Goal: Task Accomplishment & Management: Use online tool/utility

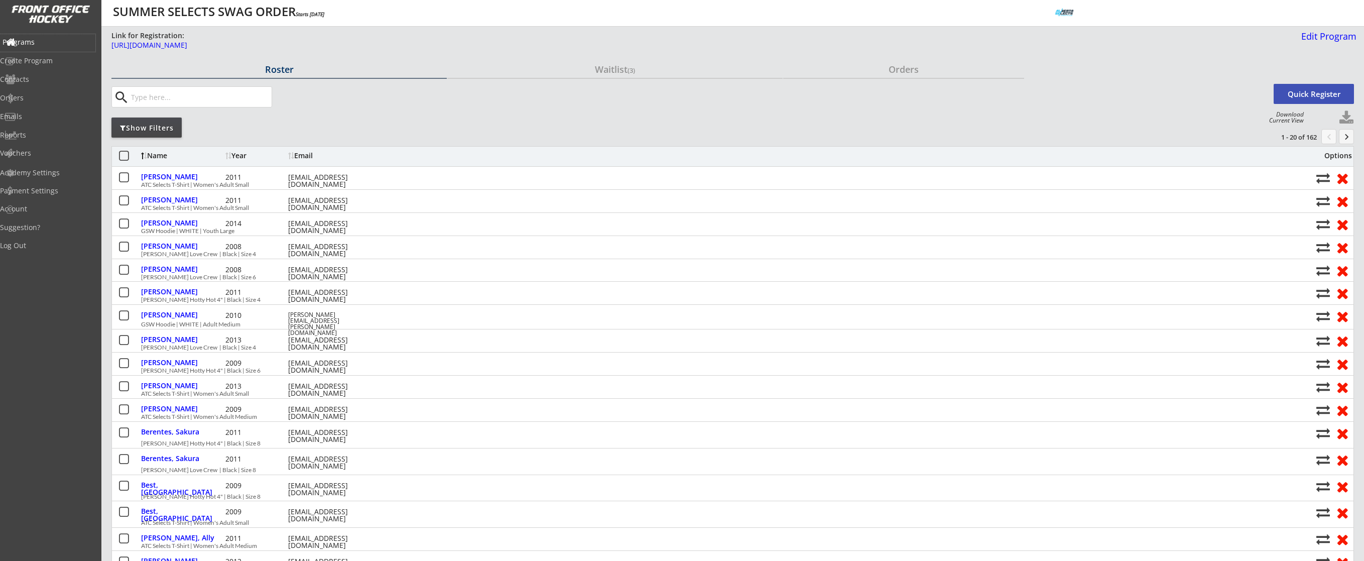
click at [45, 45] on div "Programs" at bounding box center [48, 42] width 90 height 7
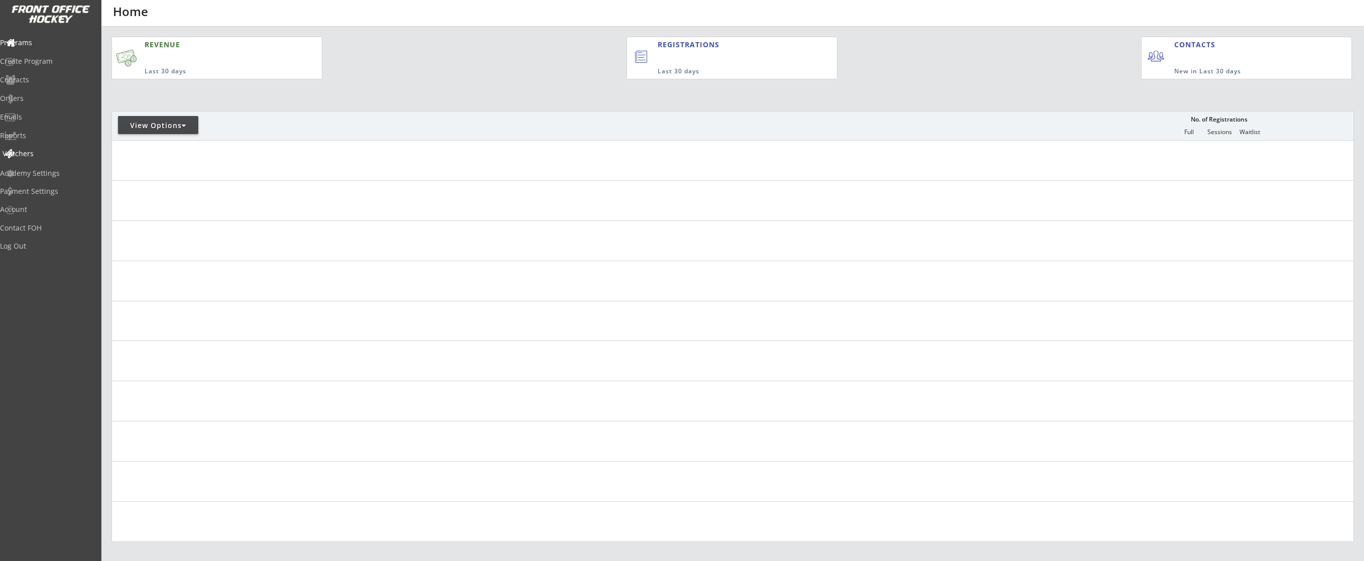
click at [40, 155] on div "Vouchers" at bounding box center [48, 153] width 90 height 7
select select ""Showing: Has Balance""
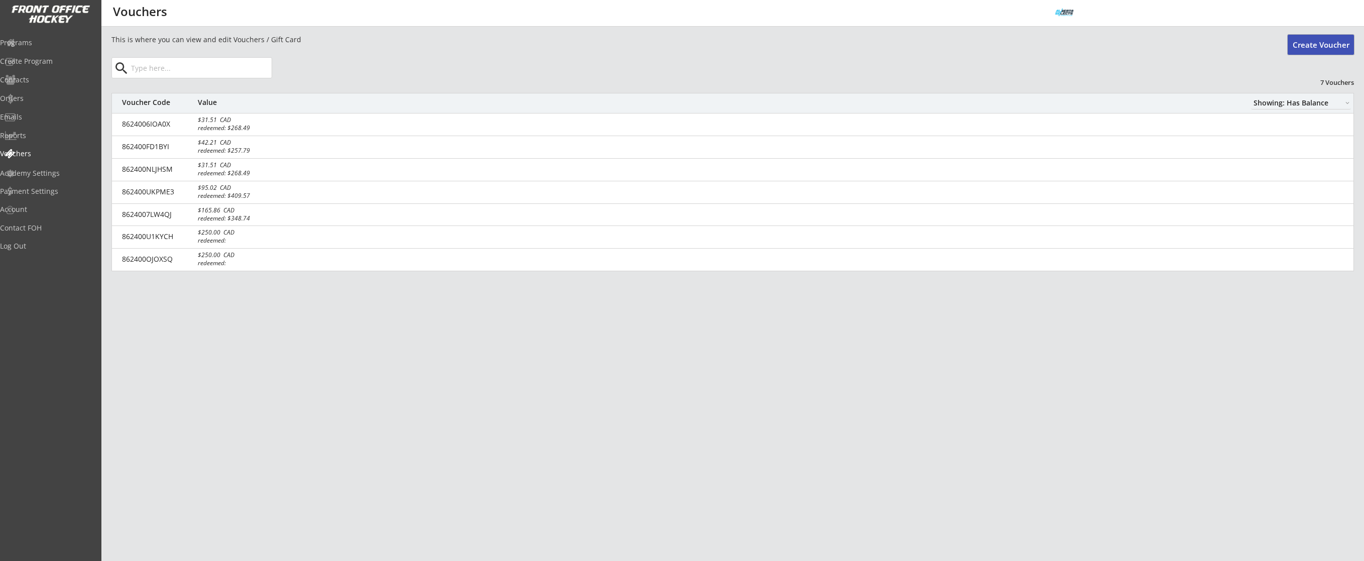
click at [1340, 48] on button "Create Voucher" at bounding box center [1321, 45] width 66 height 20
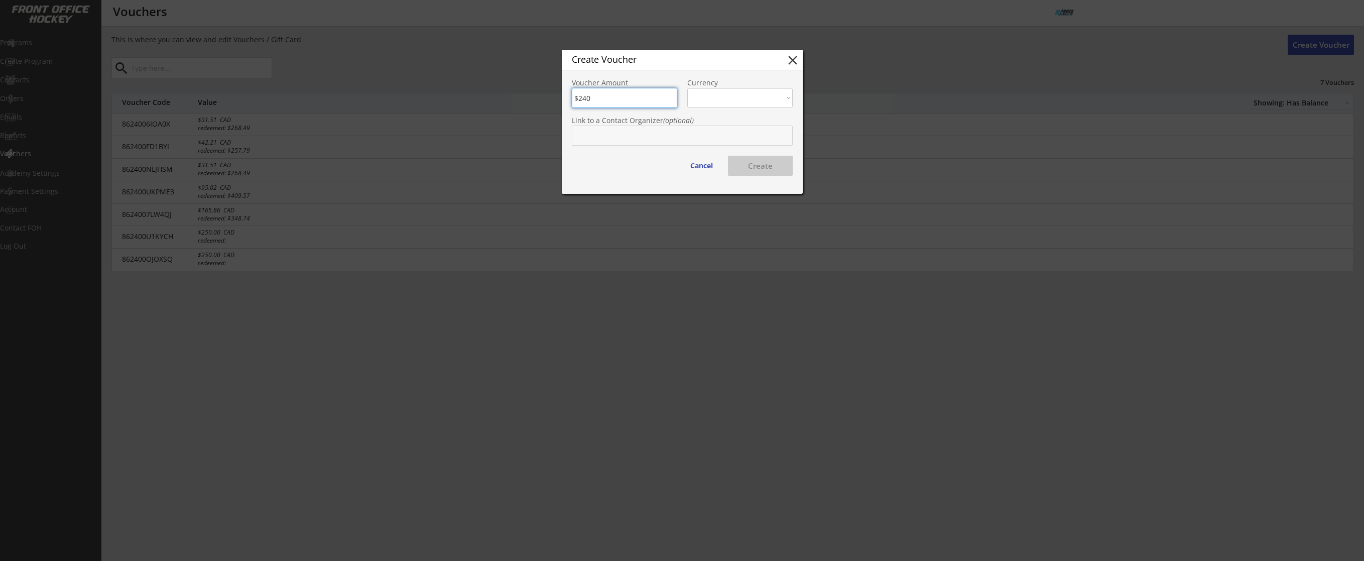
type input "$240"
click at [705, 96] on select "CAD USD" at bounding box center [739, 98] width 105 height 20
select select ""CAD""
click at [687, 88] on select "CAD USD" at bounding box center [739, 98] width 105 height 20
click at [691, 164] on button "Cancel" at bounding box center [702, 166] width 42 height 20
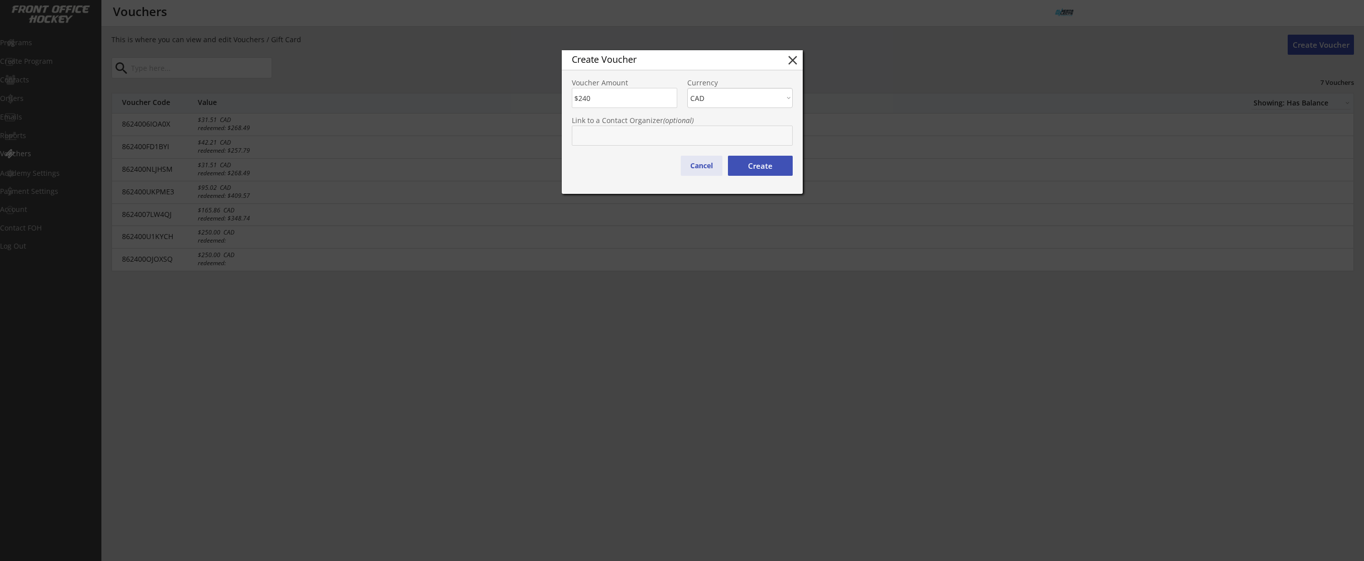
type input "$0"
select select ""PLACEHOLDER_1427118222253""
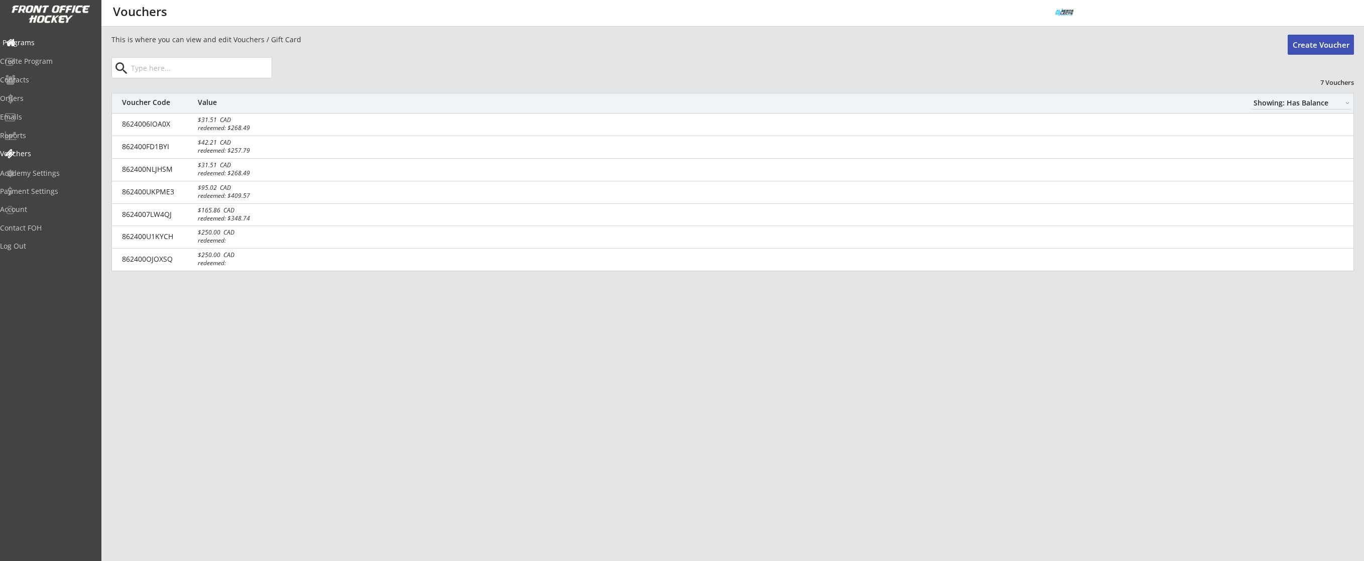
click at [45, 42] on div "Programs" at bounding box center [48, 42] width 90 height 7
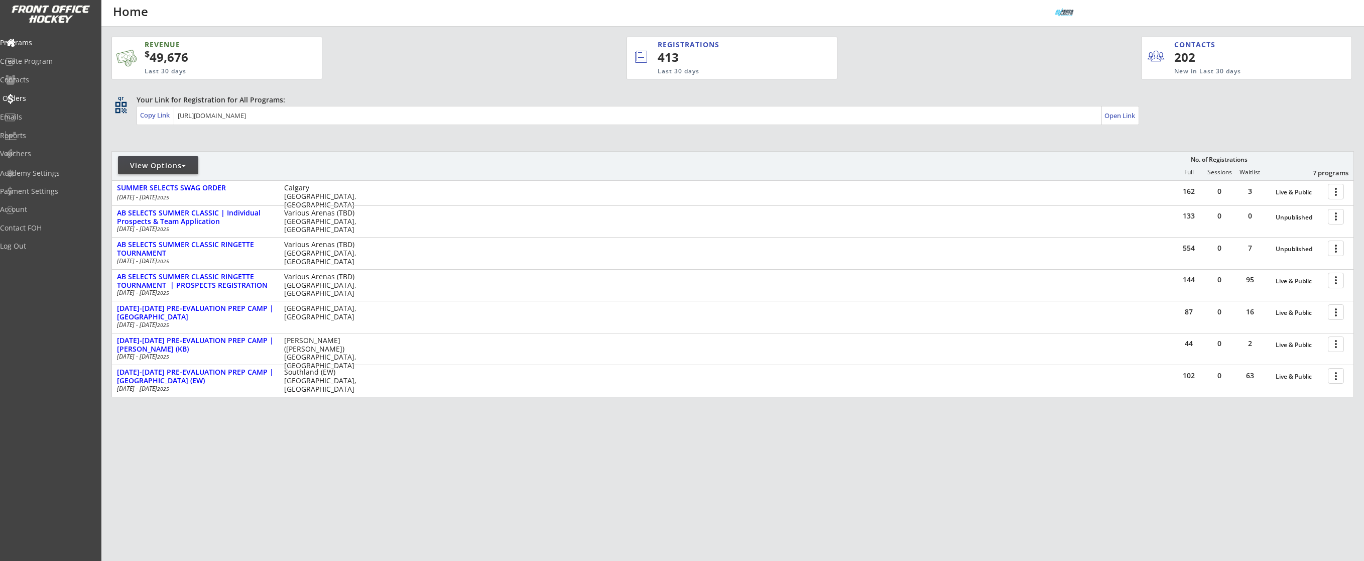
click at [38, 100] on div "Orders" at bounding box center [48, 98] width 90 height 7
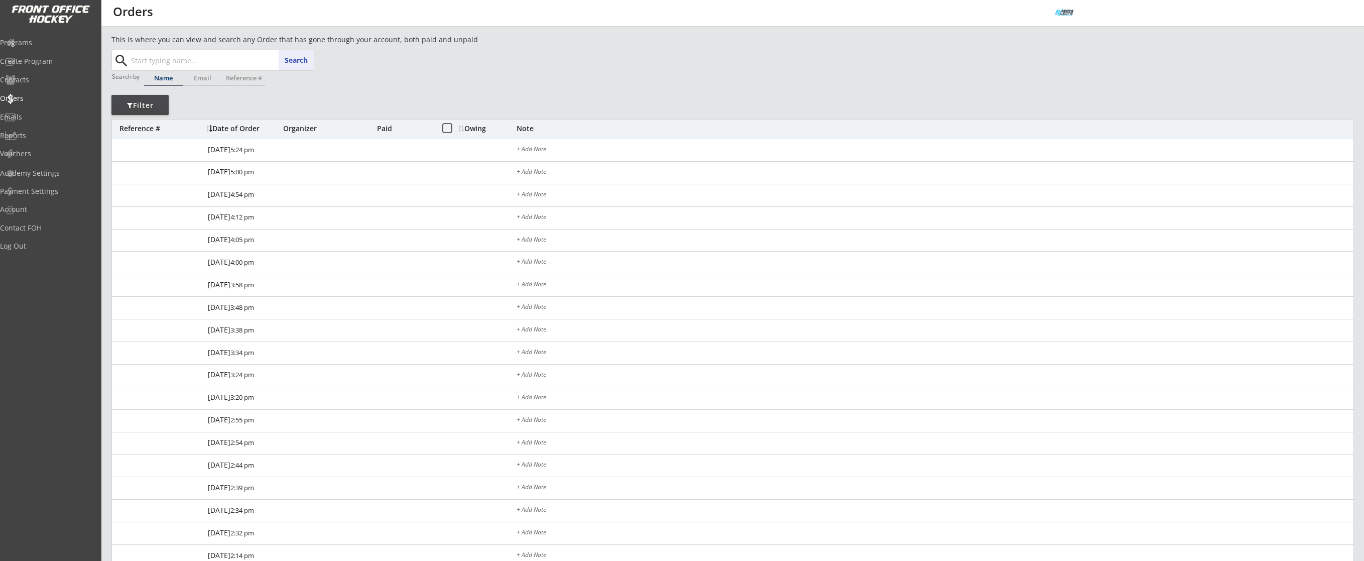
click at [236, 63] on input "text" at bounding box center [221, 60] width 185 height 20
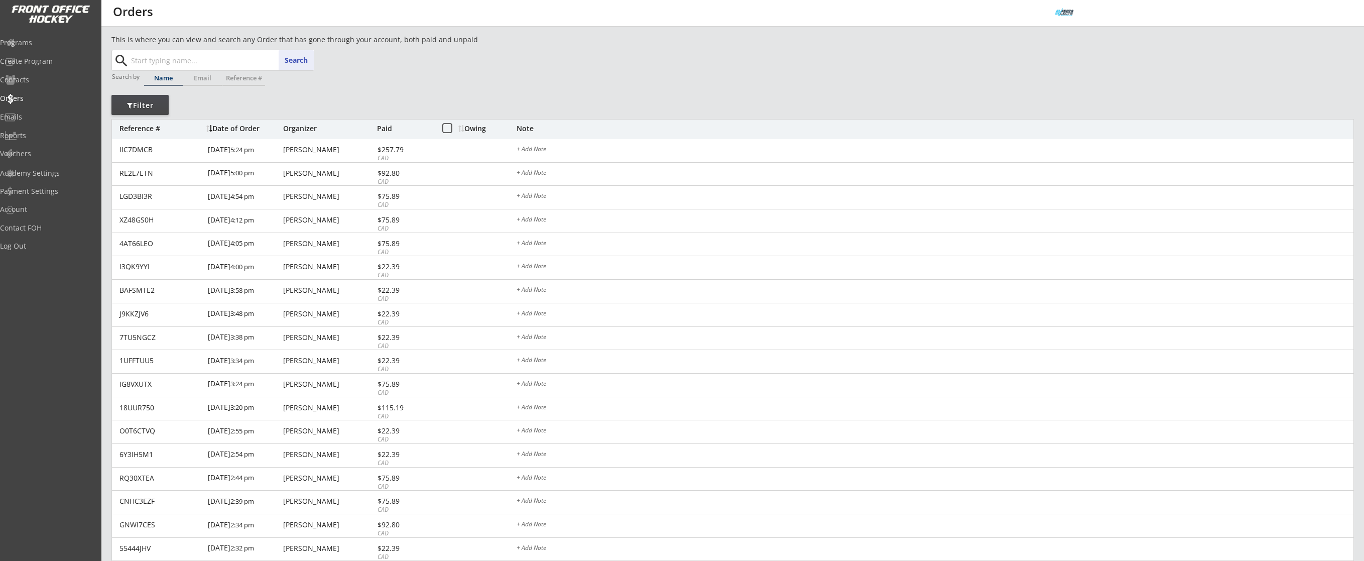
paste input "[EMAIL_ADDRESS][DOMAIN_NAME]"
type input "[EMAIL_ADDRESS][DOMAIN_NAME]"
click at [309, 58] on button "Search" at bounding box center [296, 60] width 35 height 20
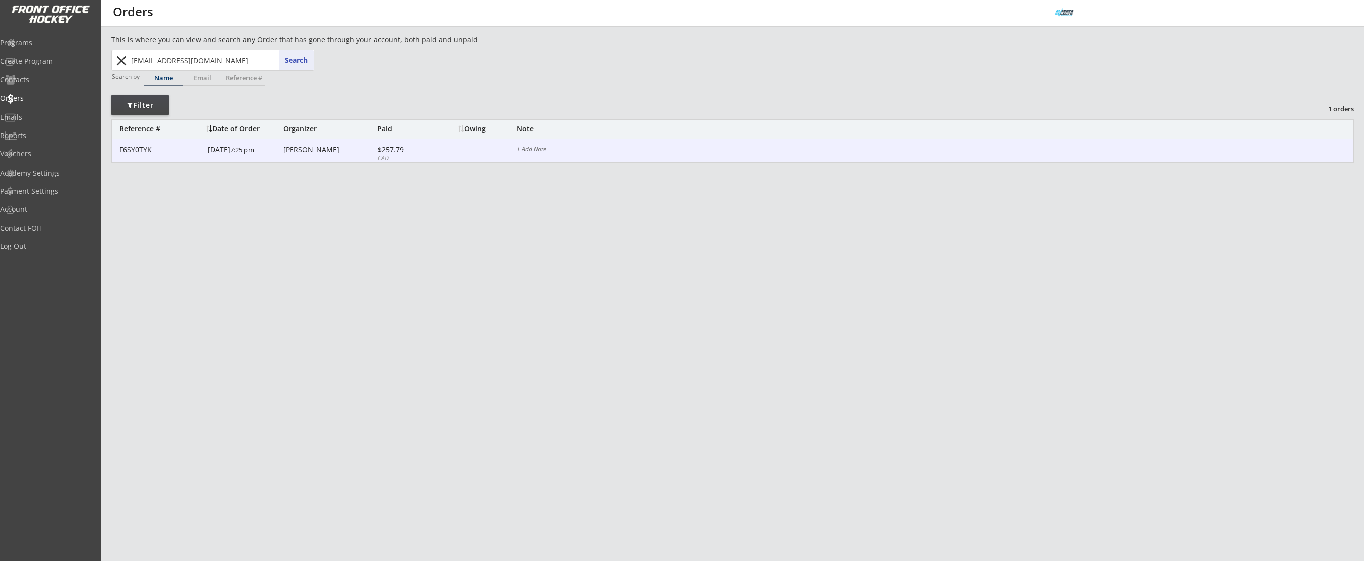
click at [303, 152] on div "[PERSON_NAME]" at bounding box center [328, 149] width 91 height 7
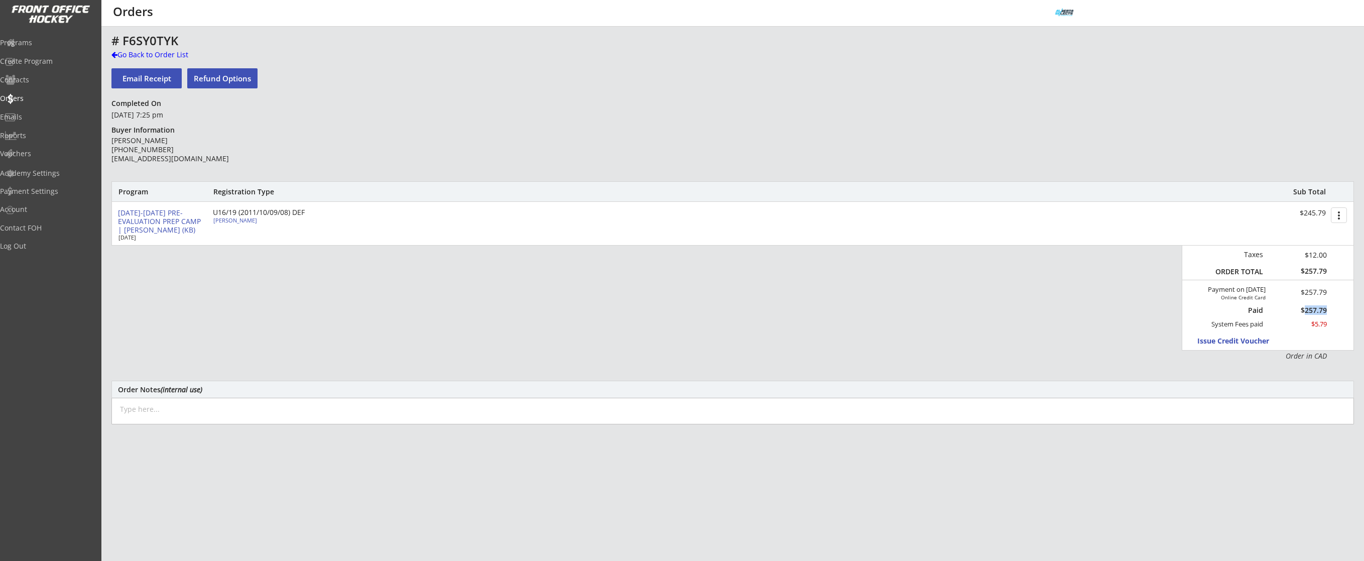
drag, startPoint x: 1307, startPoint y: 311, endPoint x: 1335, endPoint y: 310, distance: 28.7
click at [1335, 310] on div "Taxes $12.00 ORDER TOTAL $257.79 Payment on [DATE] Online Credit Card $257.79 P…" at bounding box center [1268, 298] width 172 height 105
copy div "257.79"
click at [36, 152] on div "Vouchers" at bounding box center [48, 153] width 90 height 7
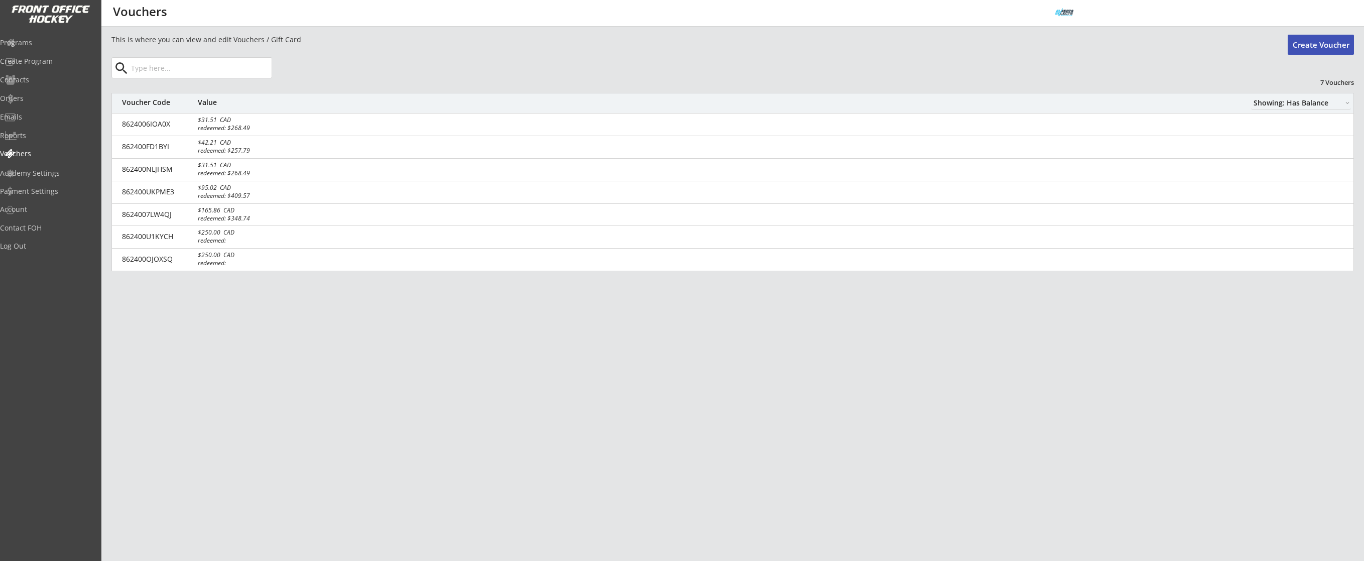
click at [1305, 42] on button "Create Voucher" at bounding box center [1321, 45] width 66 height 20
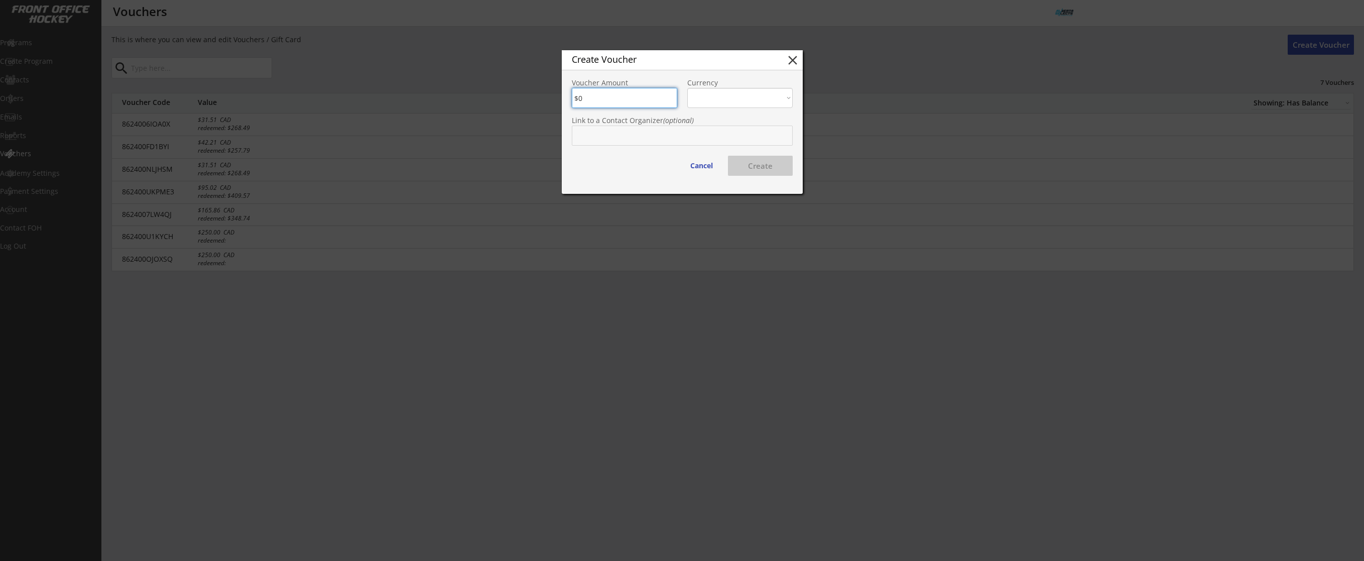
click at [628, 99] on input "input" at bounding box center [624, 98] width 105 height 20
paste input "$257.79"
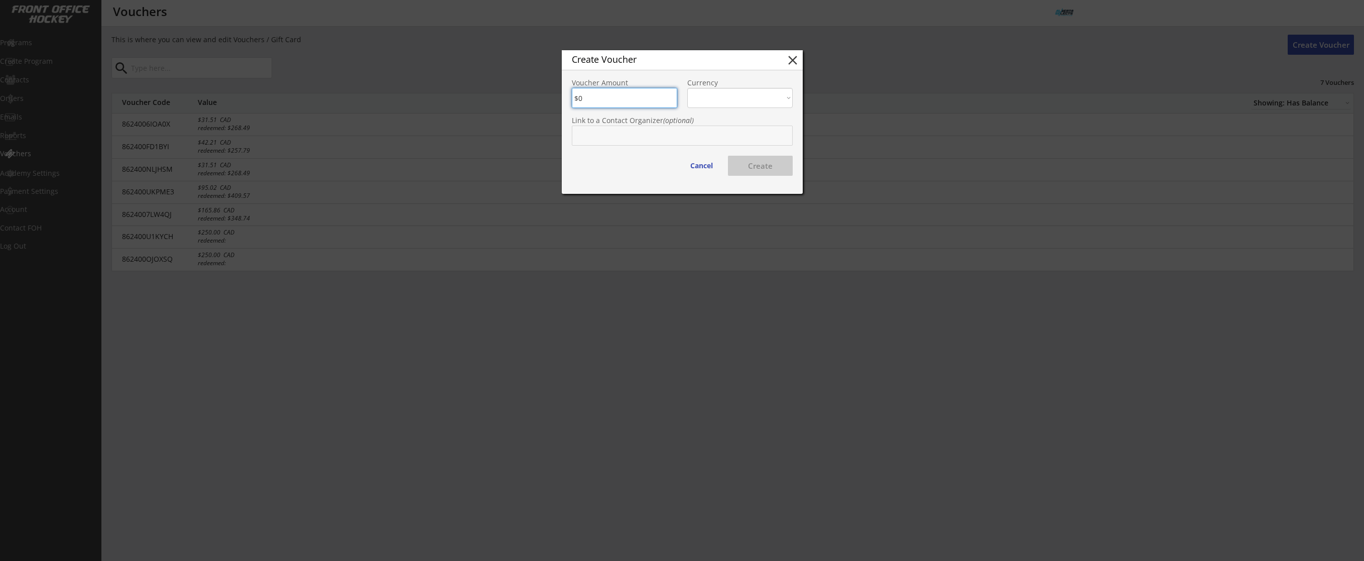
type input "$257.79"
click at [719, 102] on select "CAD USD" at bounding box center [739, 98] width 105 height 20
select select ""CAD""
click at [687, 88] on select "CAD USD" at bounding box center [739, 98] width 105 height 20
click at [758, 167] on button "Create" at bounding box center [760, 166] width 65 height 20
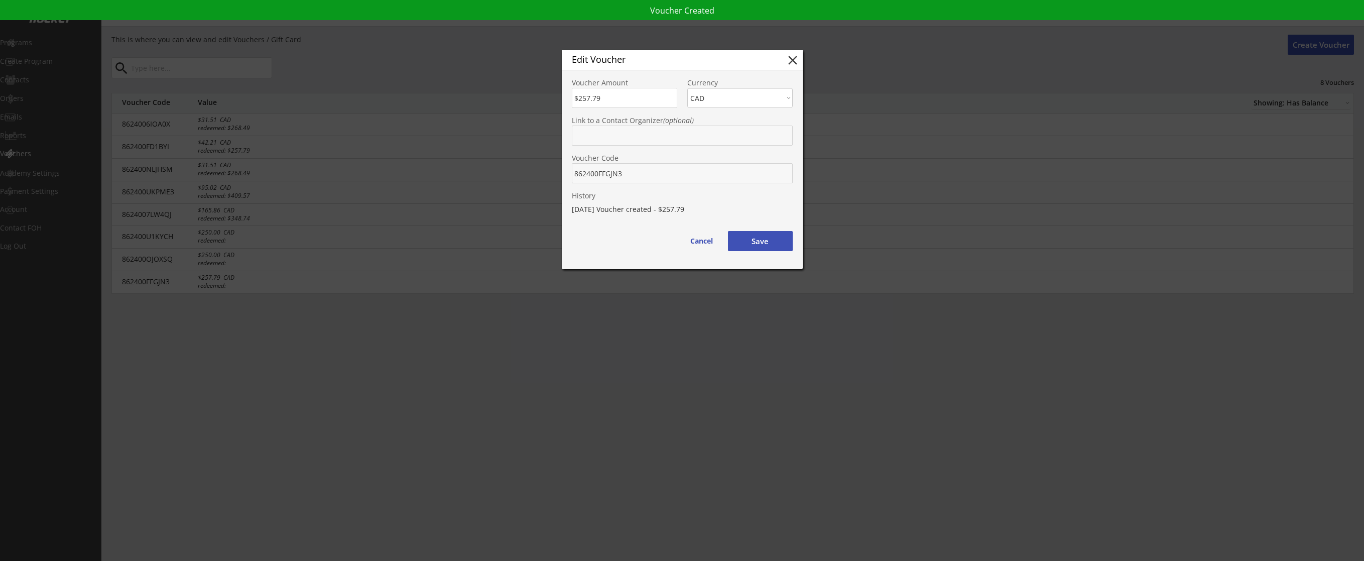
click at [757, 241] on button "Save" at bounding box center [760, 241] width 65 height 20
